Goal: Register for event/course

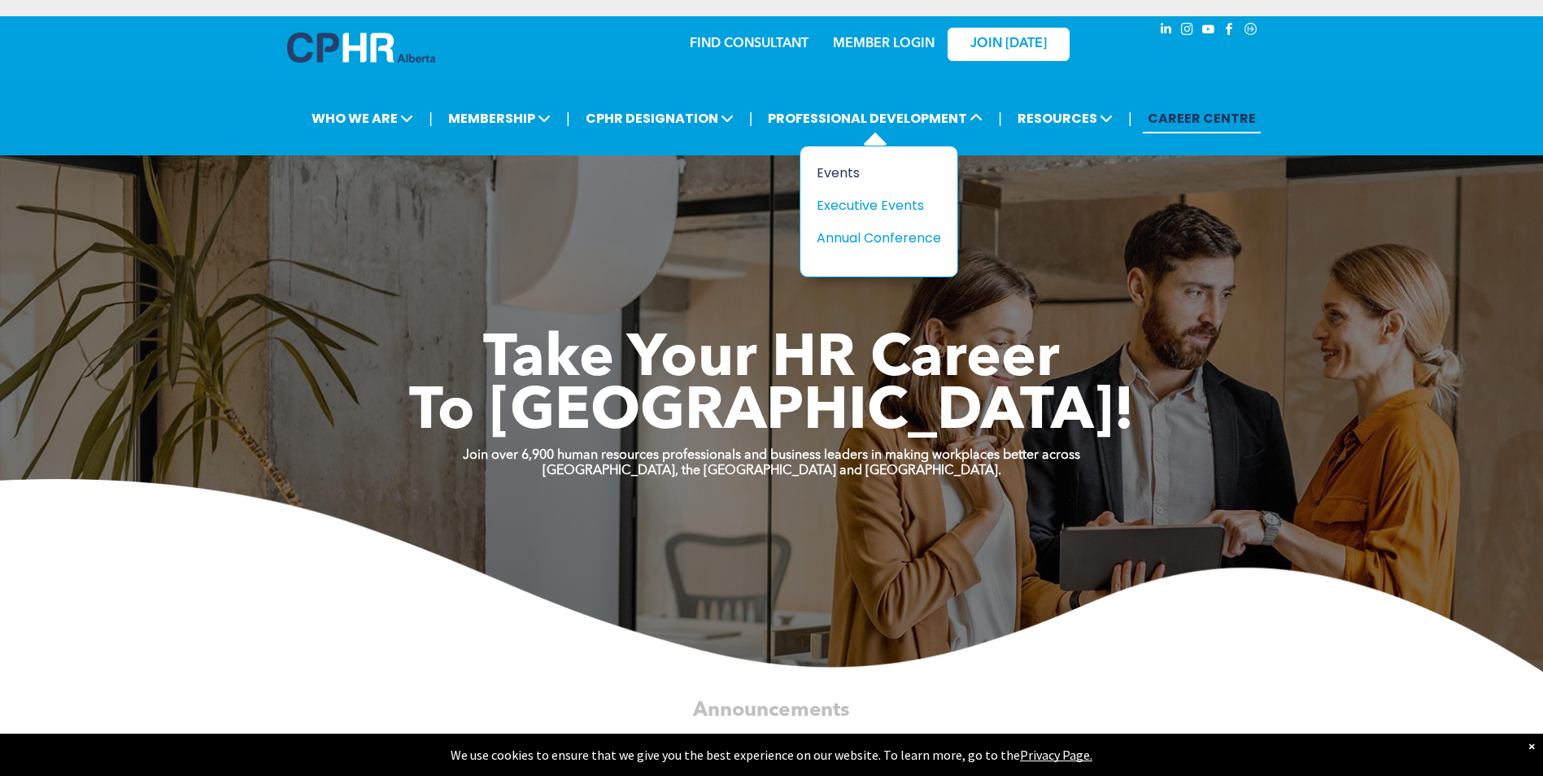
click at [848, 175] on div "Events" at bounding box center [873, 173] width 112 height 20
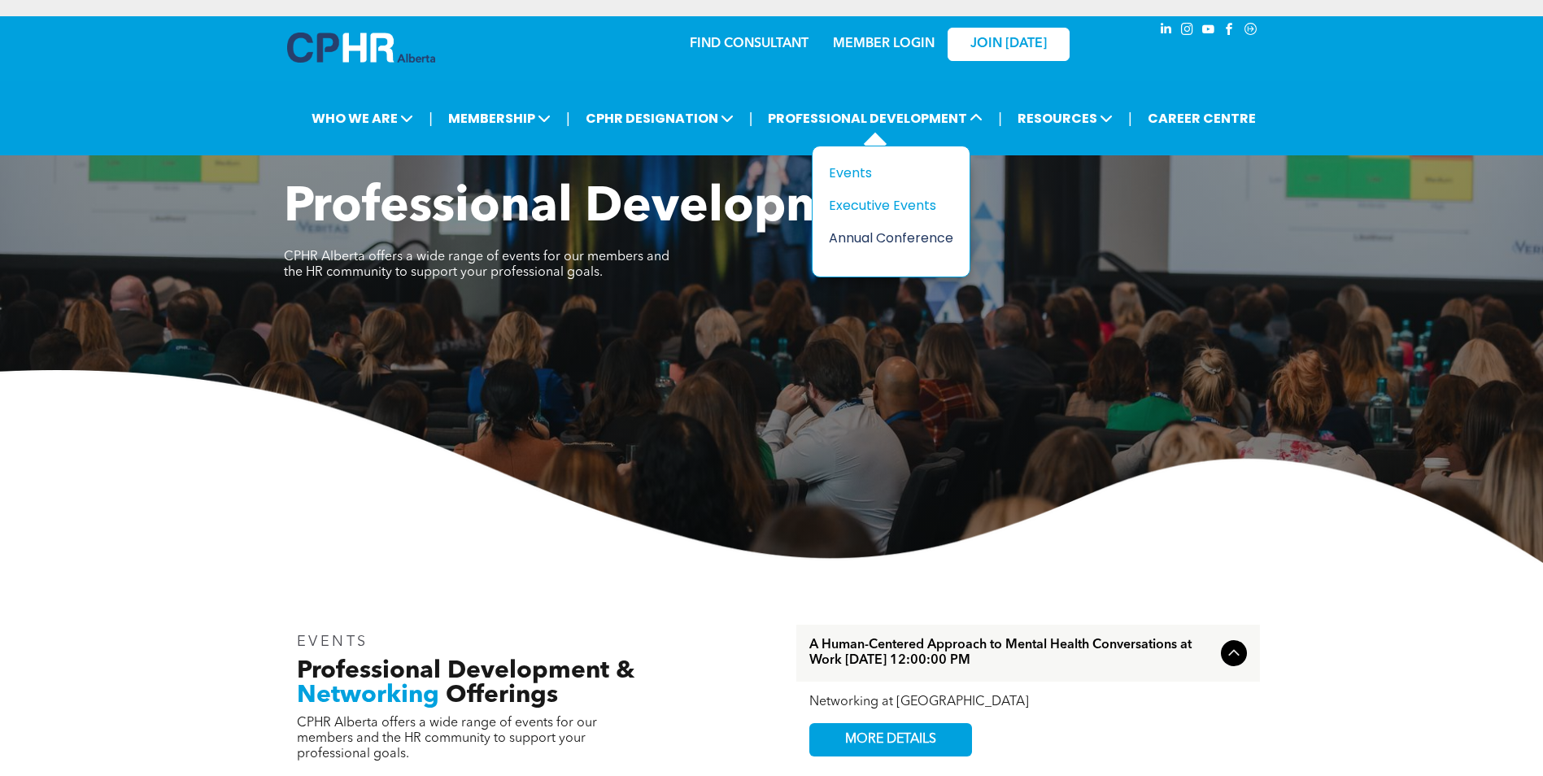
click at [848, 243] on div "Annual Conference" at bounding box center [885, 238] width 112 height 20
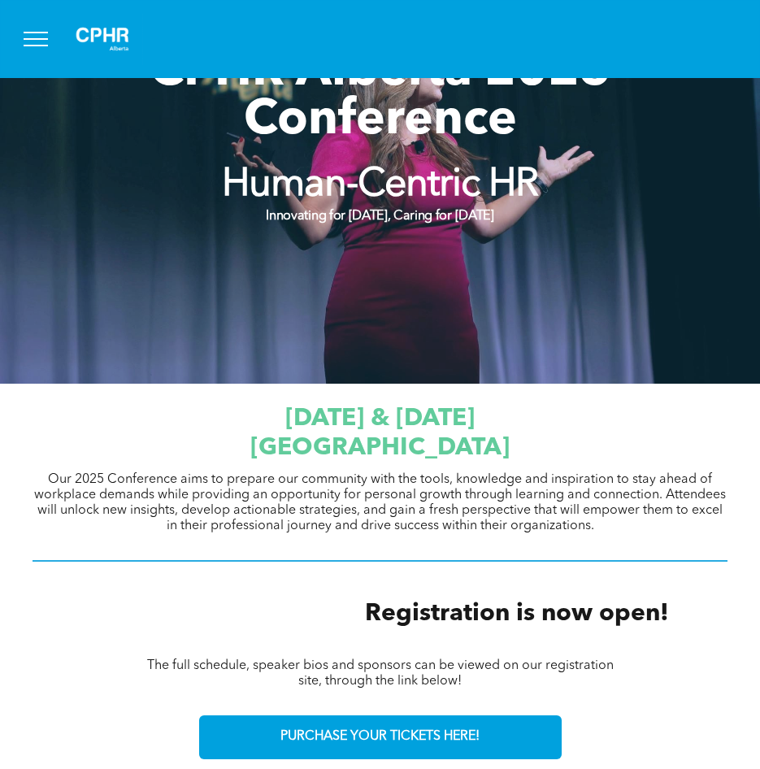
scroll to position [407, 0]
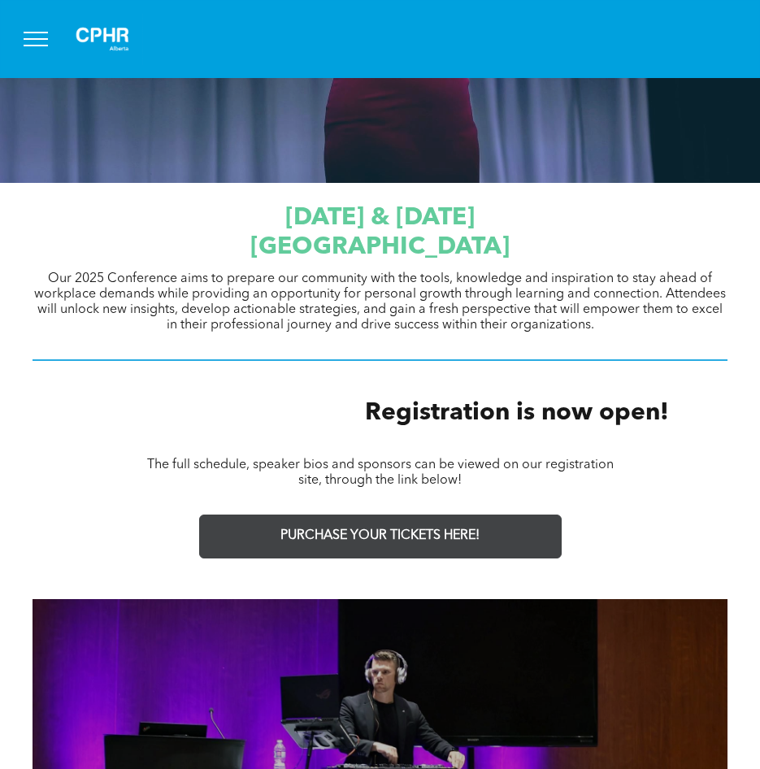
click at [395, 545] on link "PURCHASE YOUR TICKETS HERE!" at bounding box center [380, 537] width 363 height 44
